Goal: Navigation & Orientation: Find specific page/section

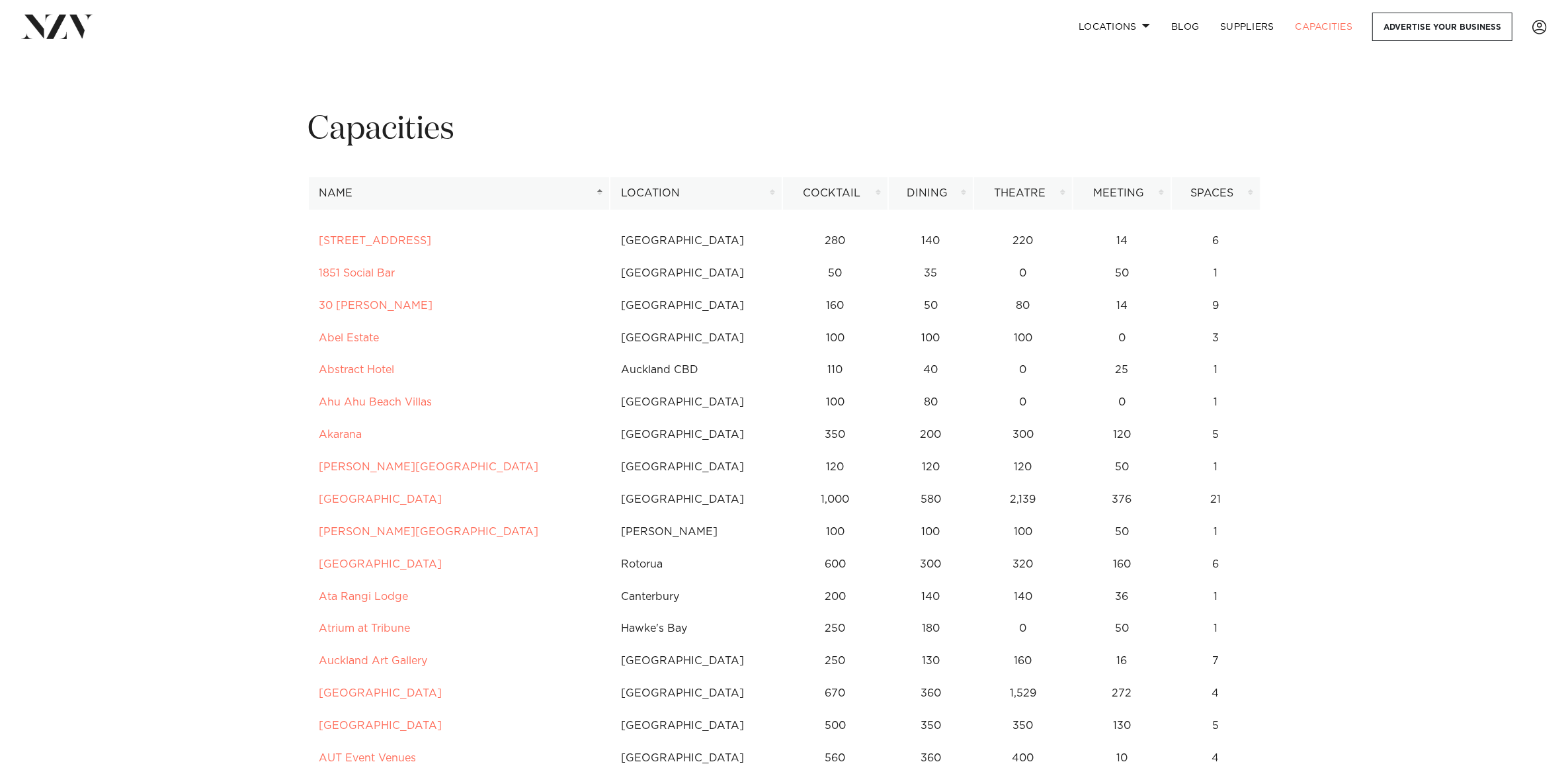
click at [51, 24] on img at bounding box center [57, 26] width 72 height 23
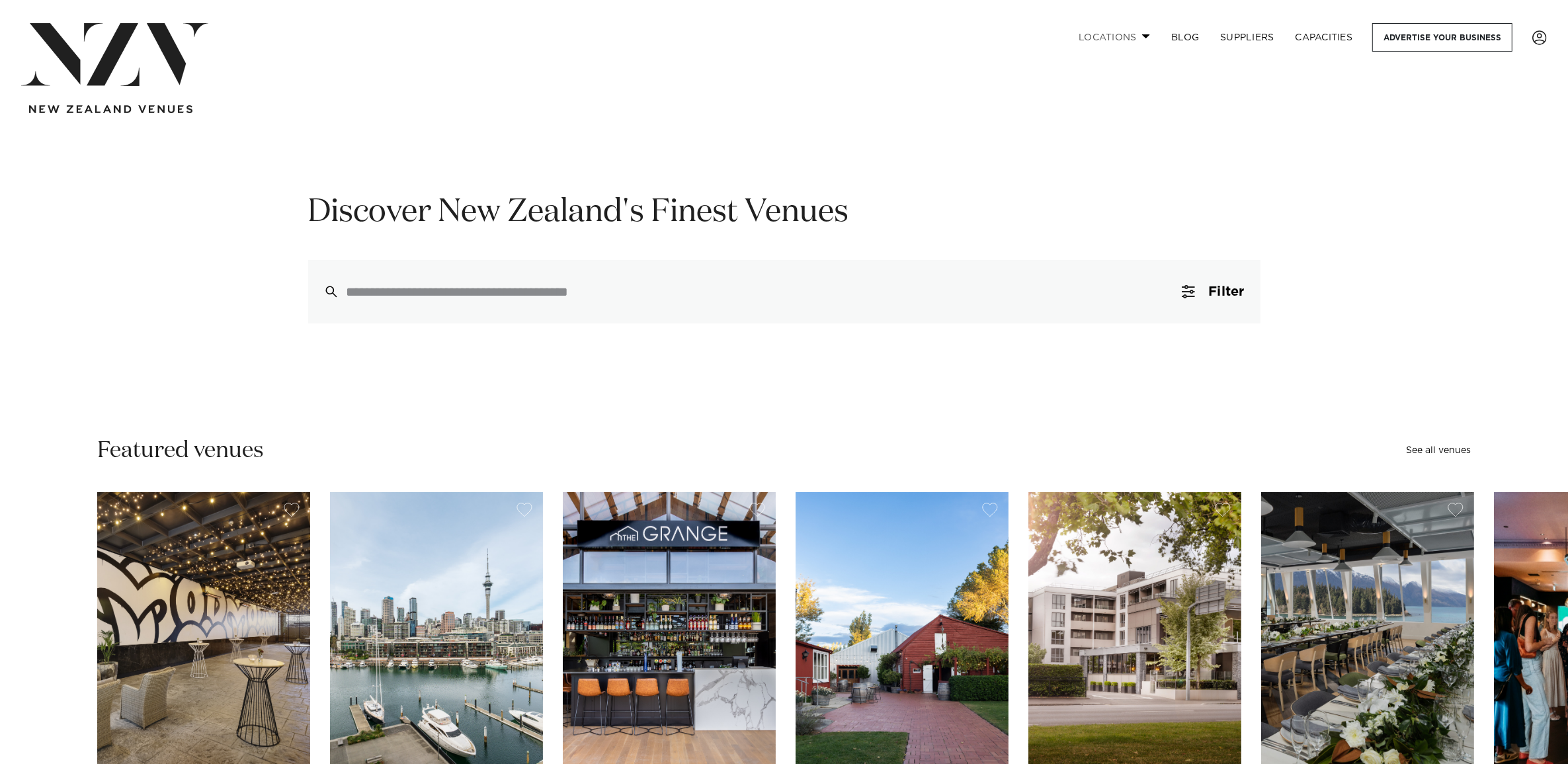
click at [1105, 39] on link "Locations" at bounding box center [1114, 38] width 92 height 29
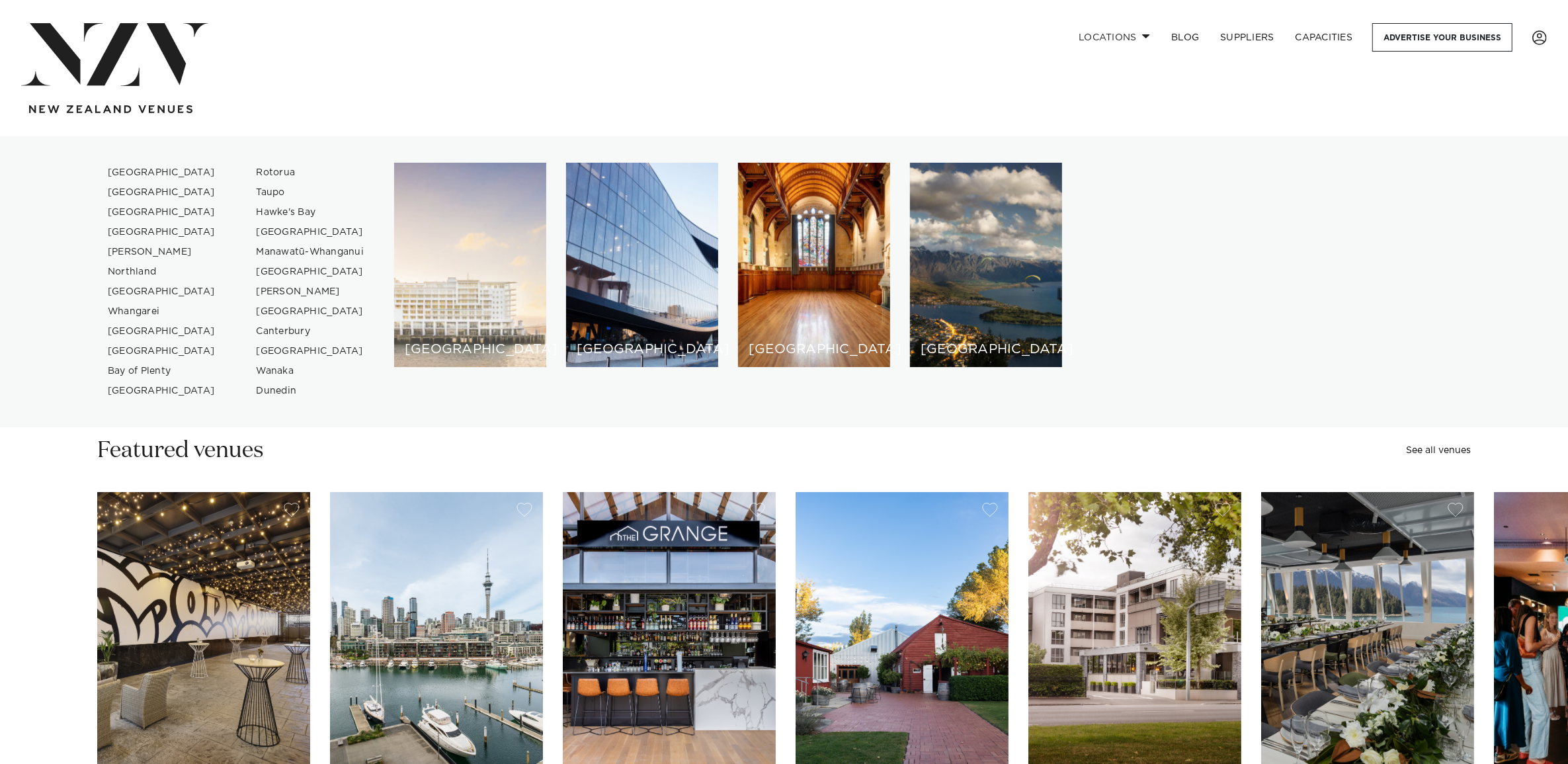
click at [437, 262] on div "[GEOGRAPHIC_DATA]" at bounding box center [470, 265] width 152 height 205
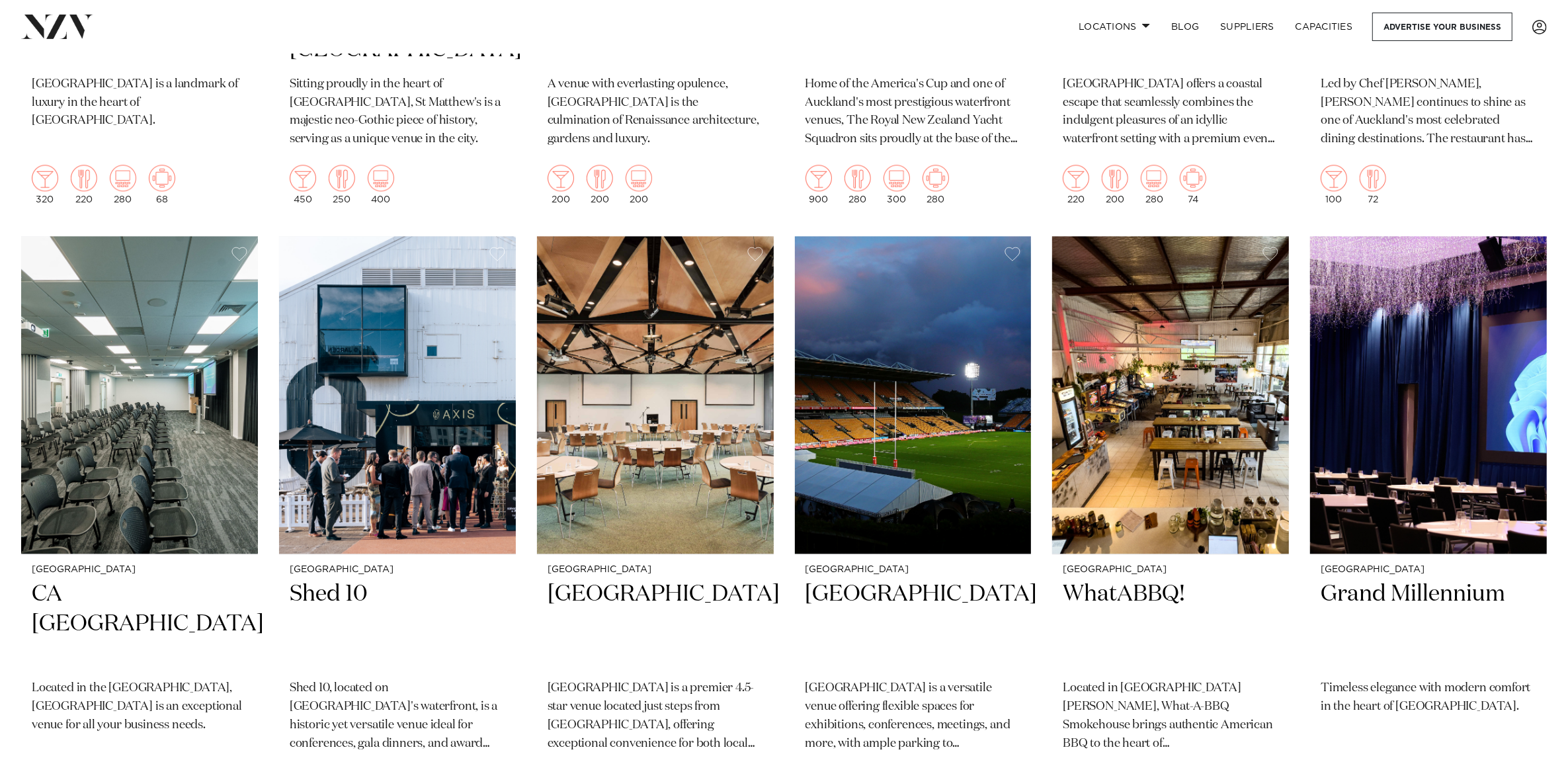
scroll to position [4051, 0]
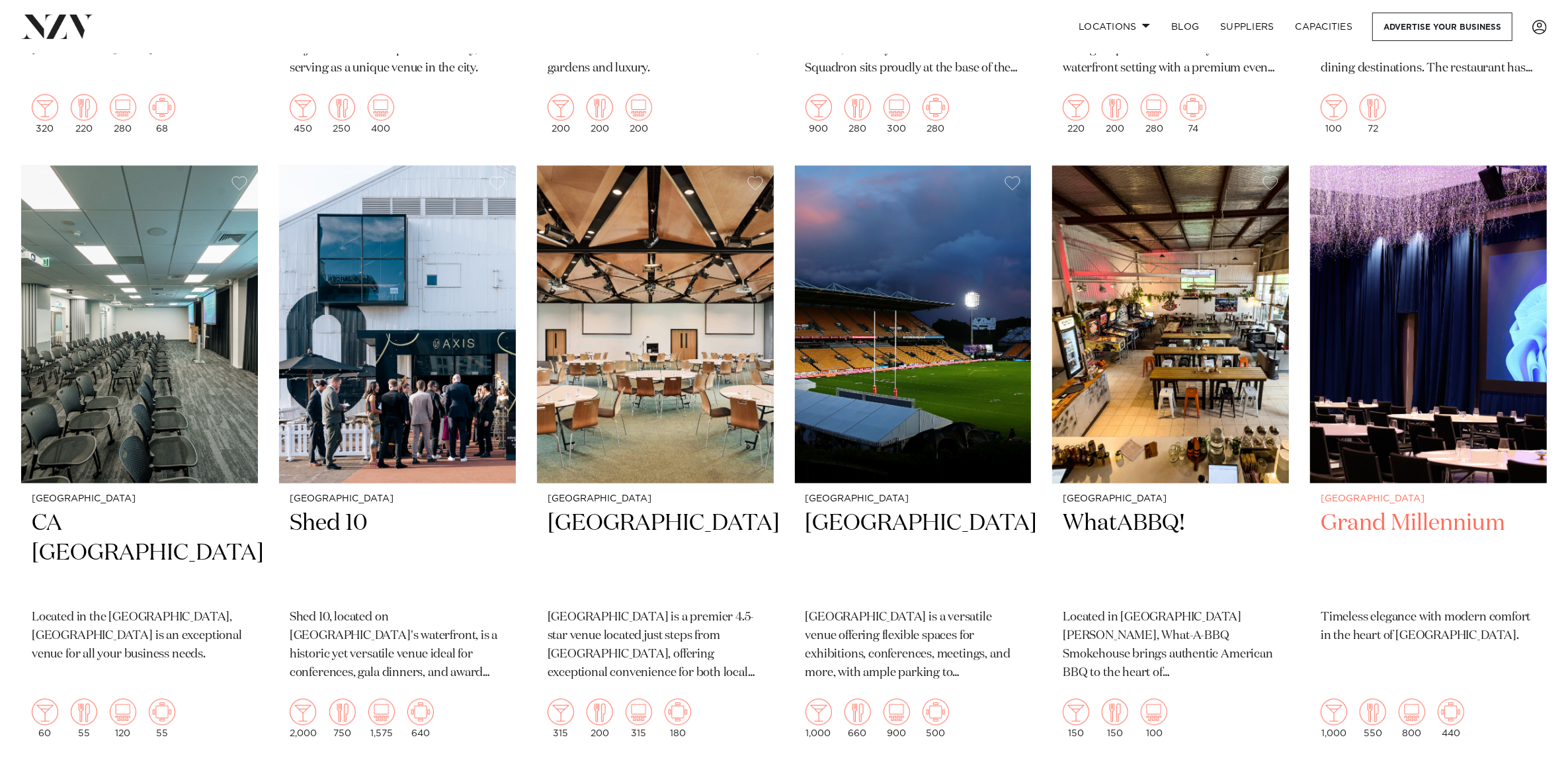
click at [1435, 330] on img at bounding box center [1429, 324] width 236 height 318
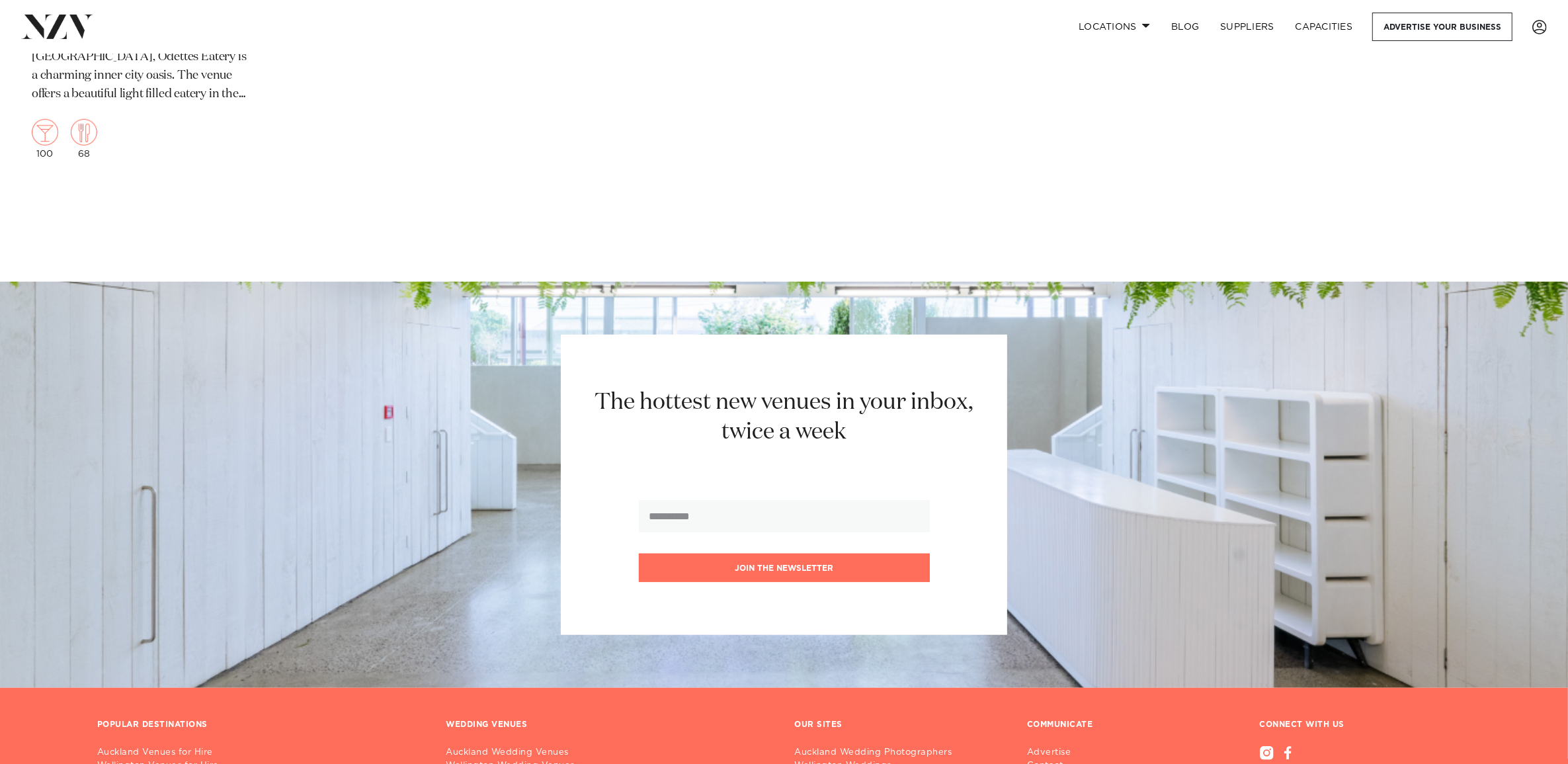
scroll to position [13914, 0]
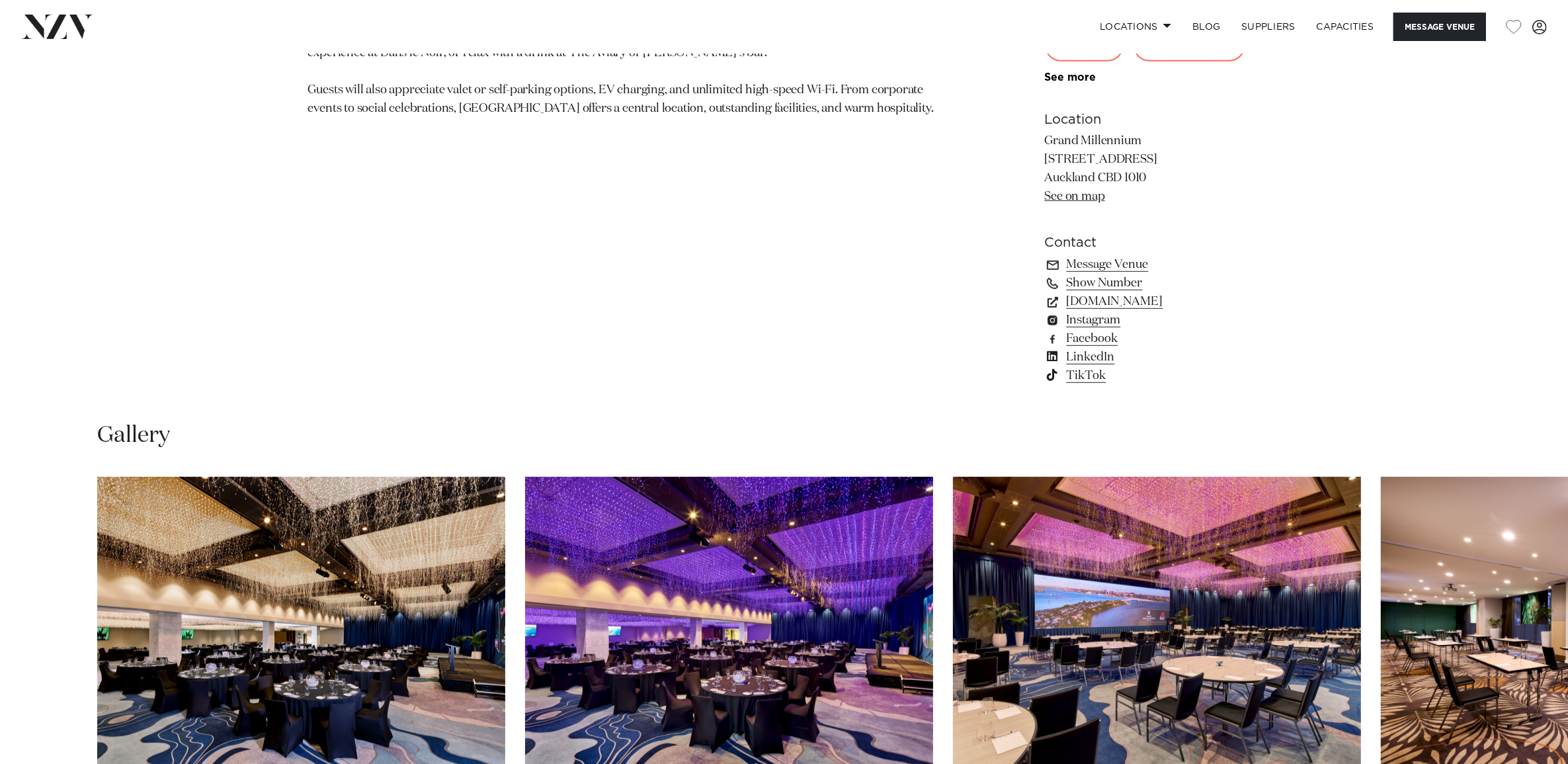
scroll to position [1323, 0]
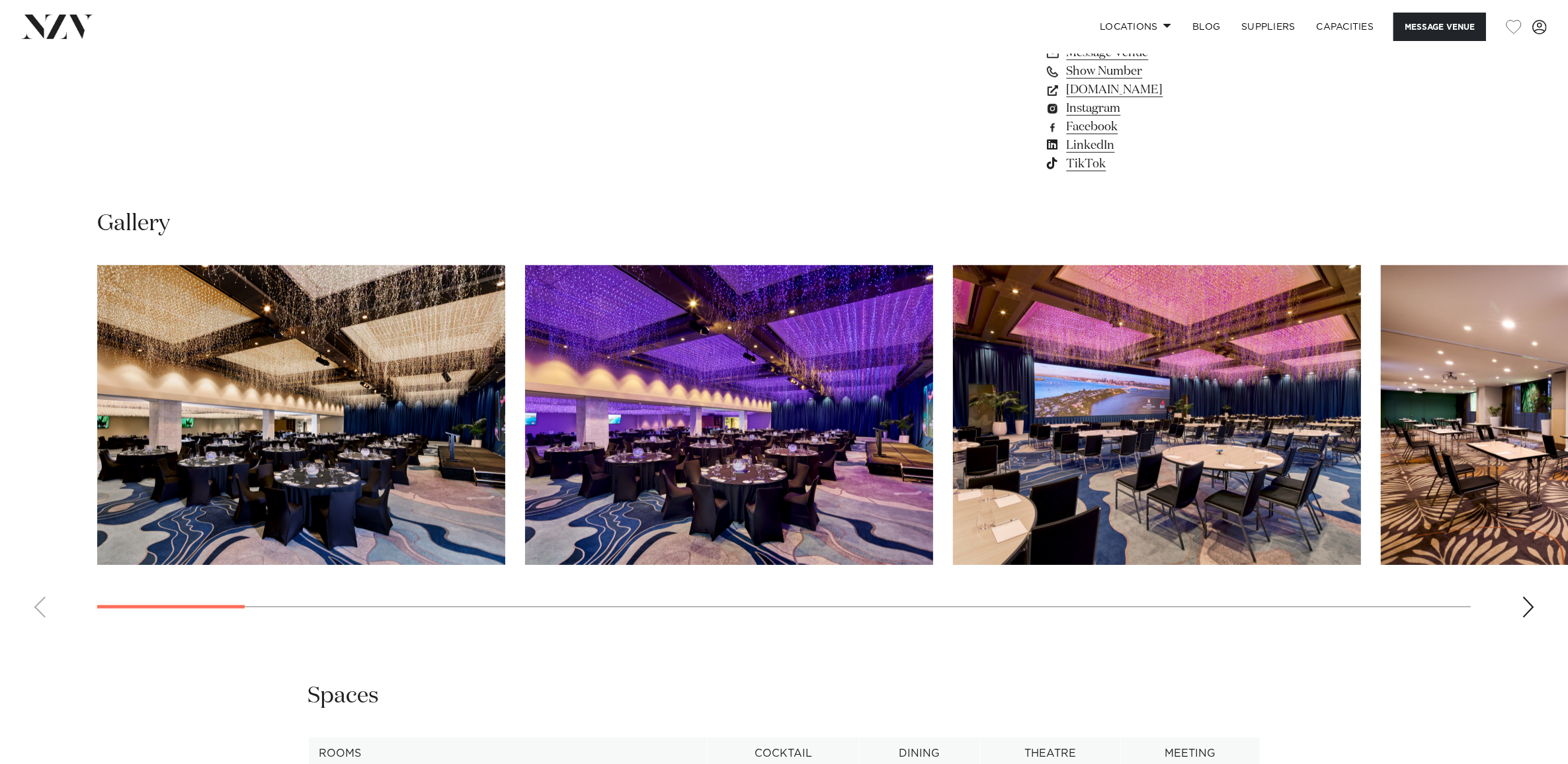
click at [143, 549] on swiper-container at bounding box center [784, 446] width 1568 height 363
